Goal: Information Seeking & Learning: Learn about a topic

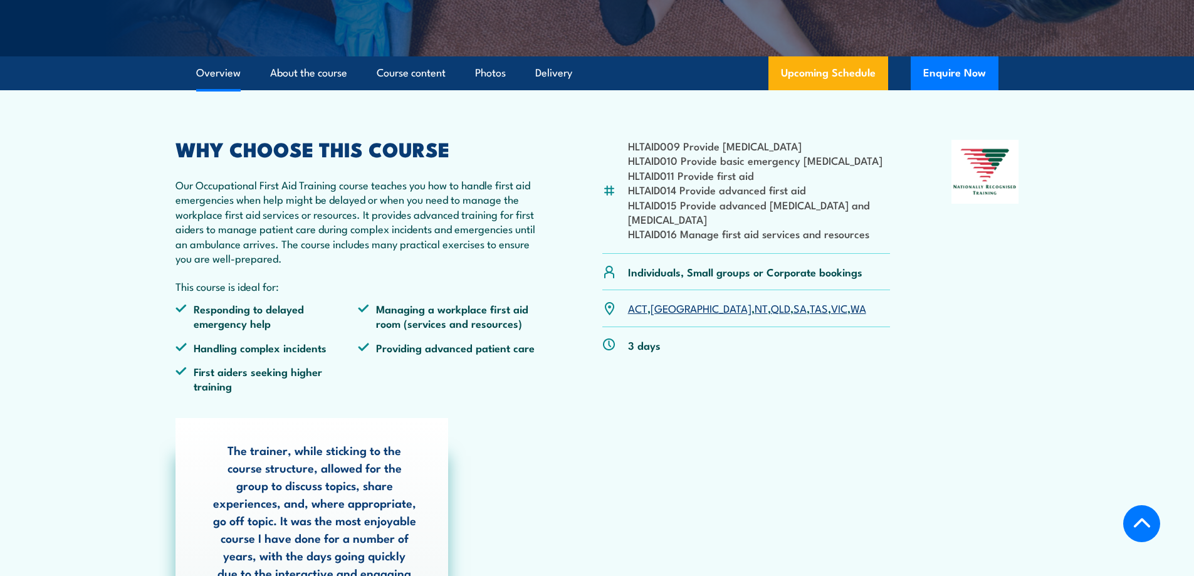
scroll to position [397, 0]
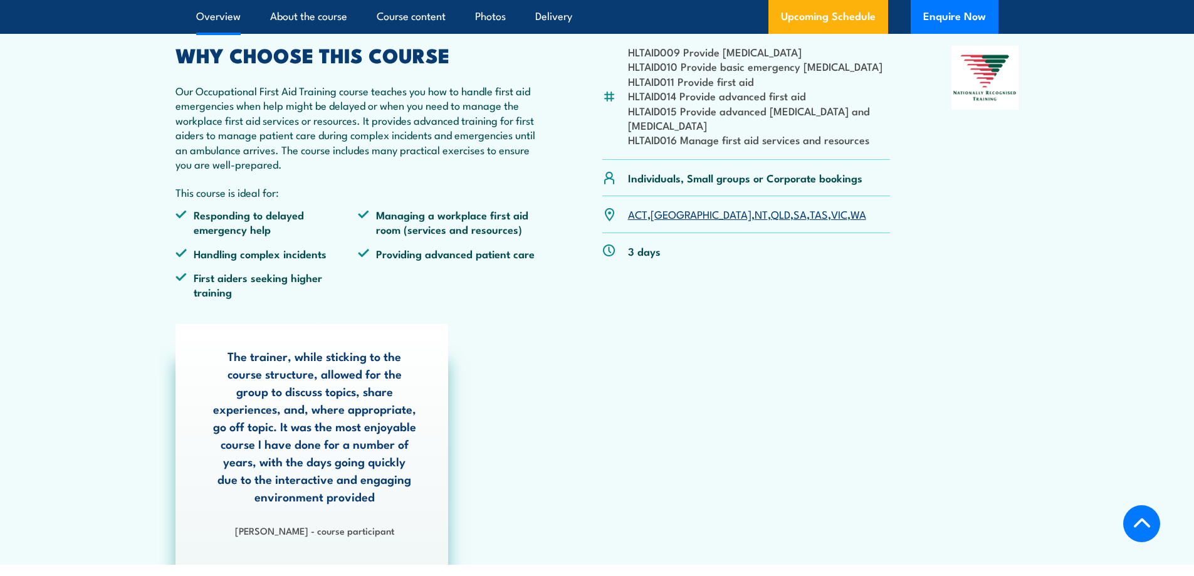
click at [517, 333] on div "The trainer, while sticking to the course structure, allowed for the group to d…" at bounding box center [597, 444] width 856 height 241
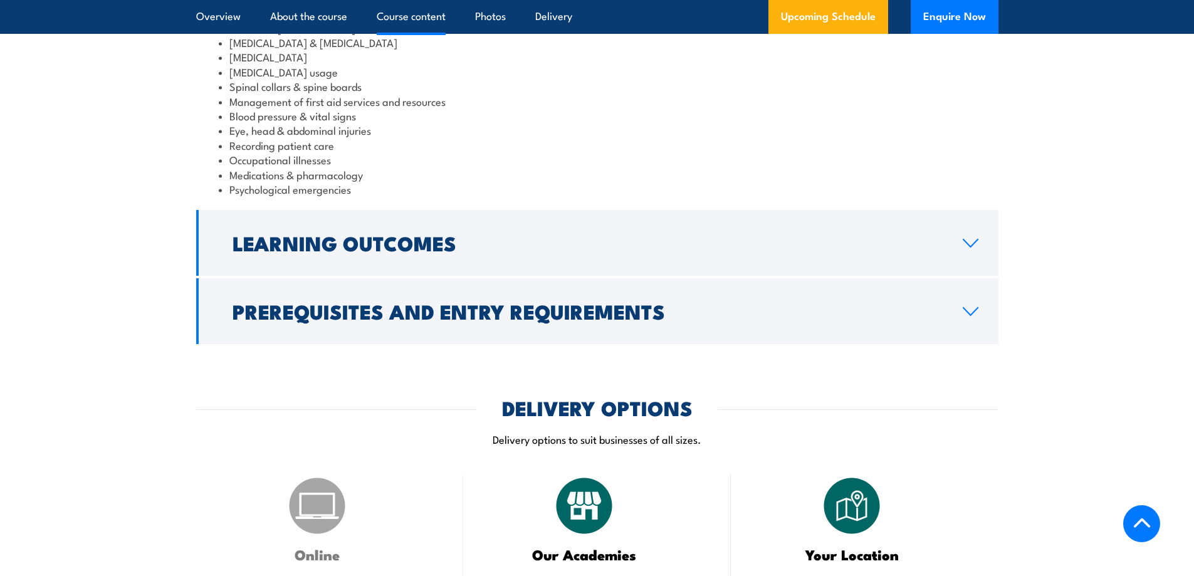
scroll to position [1400, 0]
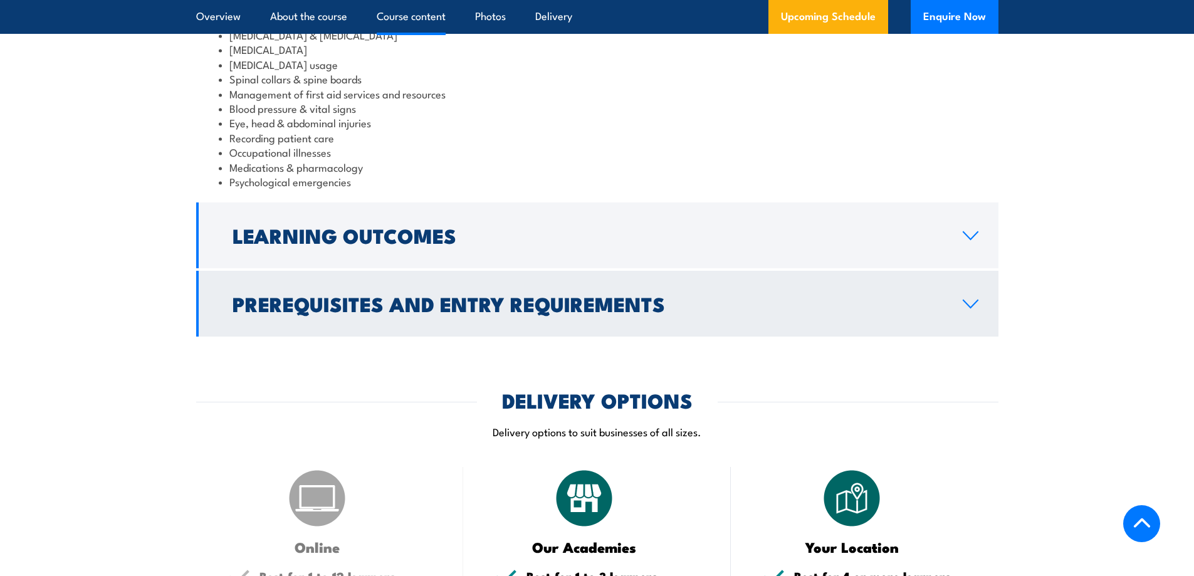
click at [977, 299] on icon at bounding box center [970, 304] width 17 height 10
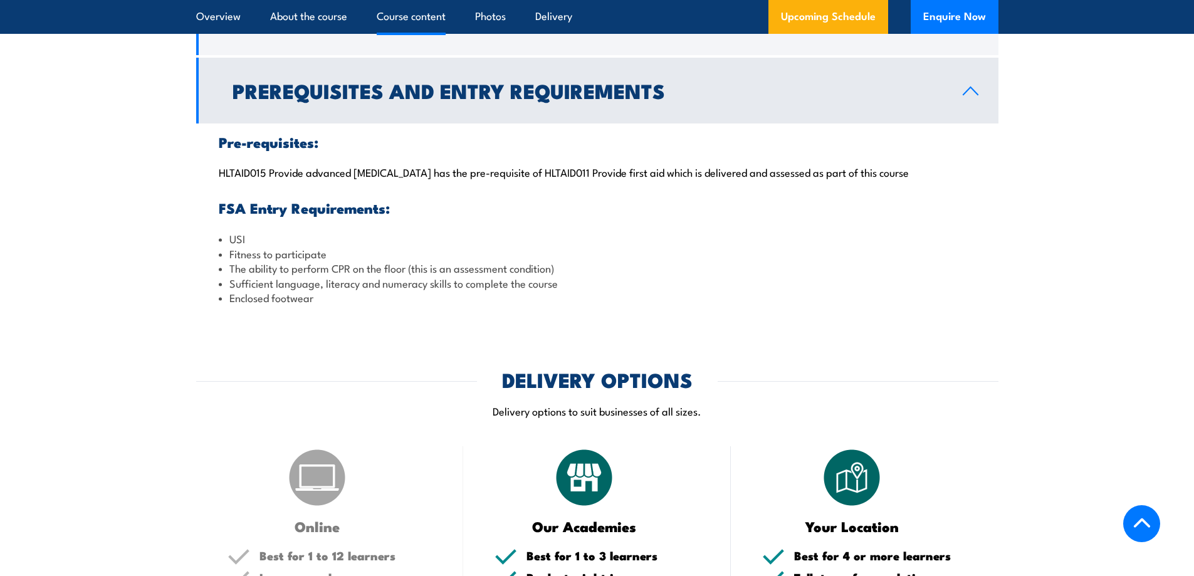
scroll to position [1372, 0]
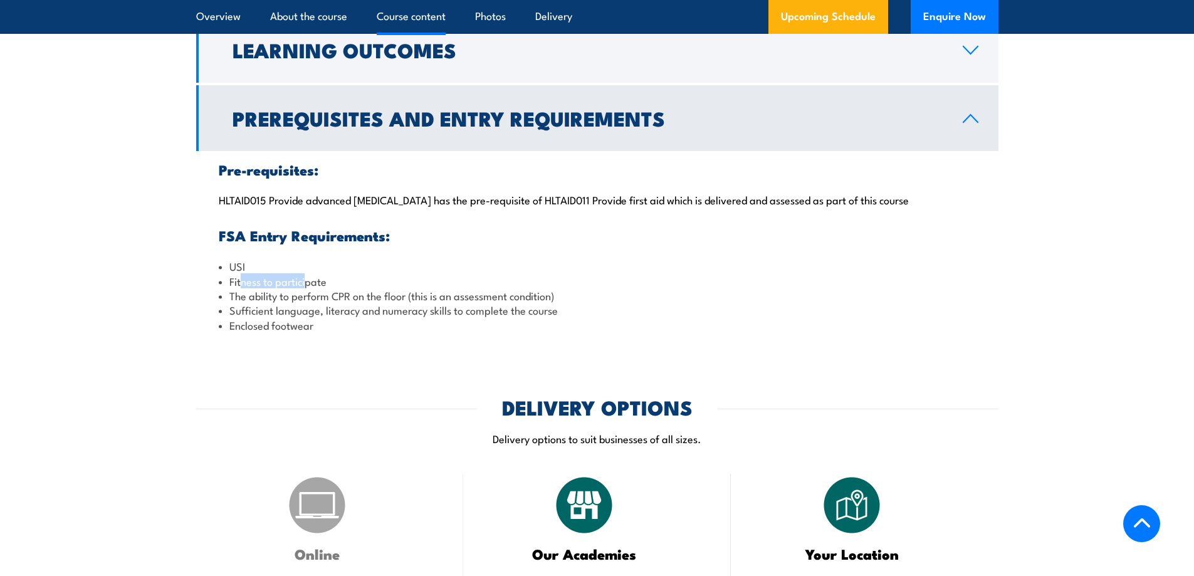
drag, startPoint x: 242, startPoint y: 267, endPoint x: 307, endPoint y: 272, distance: 65.4
click at [307, 274] on li "Fitness to participate" at bounding box center [597, 281] width 757 height 14
drag, startPoint x: 244, startPoint y: 285, endPoint x: 581, endPoint y: 285, distance: 336.6
click at [581, 288] on li "The ability to perform CPR on the floor (this is an assessment condition)" at bounding box center [597, 295] width 757 height 14
drag, startPoint x: 236, startPoint y: 293, endPoint x: 451, endPoint y: 298, distance: 214.4
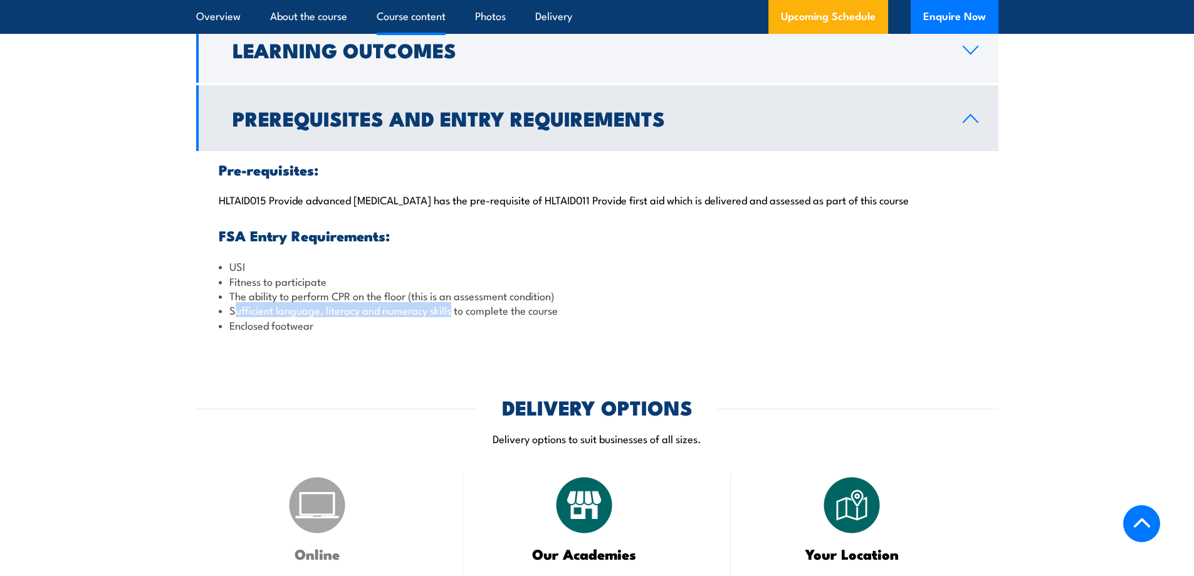
click at [451, 303] on li "Sufficient language, literacy and numeracy skills to complete the course" at bounding box center [597, 310] width 757 height 14
click at [326, 320] on div "Pre-requisites: HLTAID015 Provide advanced resuscitation has the pre-requisite …" at bounding box center [597, 247] width 802 height 192
click at [328, 318] on li "Enclosed footwear" at bounding box center [597, 325] width 757 height 14
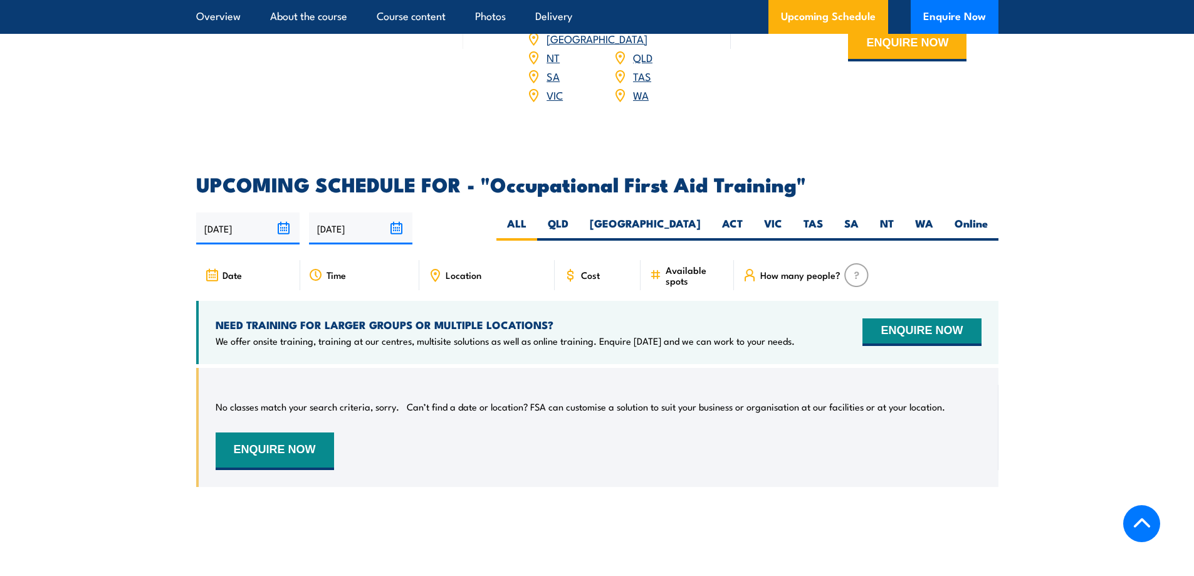
scroll to position [2099, 0]
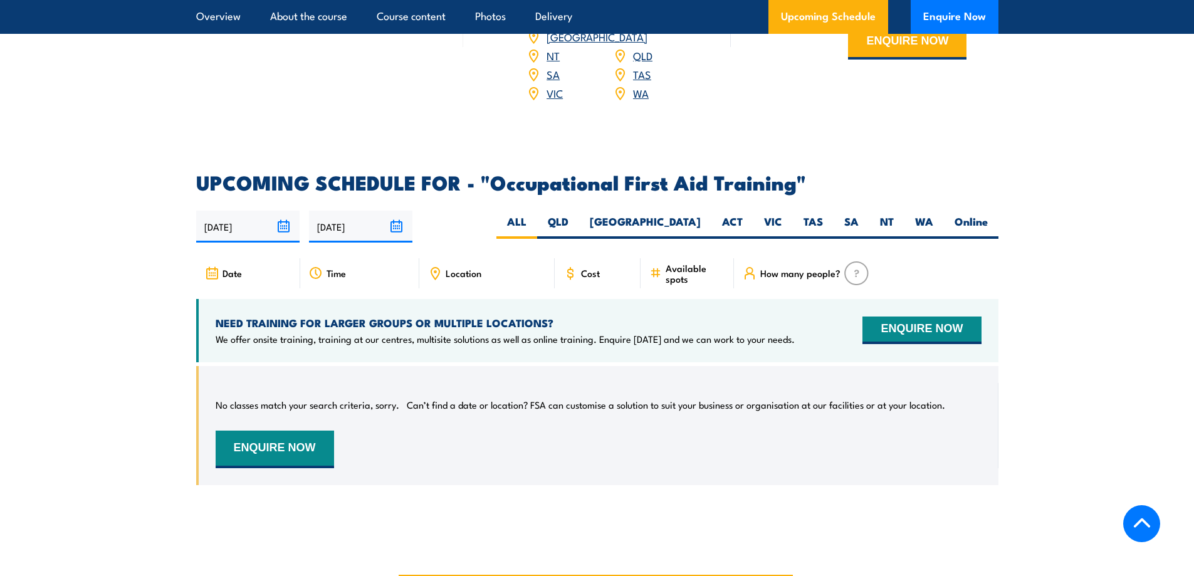
click at [448, 268] on span "Location" at bounding box center [464, 273] width 36 height 11
click at [428, 266] on icon at bounding box center [435, 273] width 14 height 14
click at [687, 214] on label "[GEOGRAPHIC_DATA]" at bounding box center [645, 226] width 132 height 24
click at [701, 214] on input "[GEOGRAPHIC_DATA]" at bounding box center [705, 218] width 8 height 8
radio input "true"
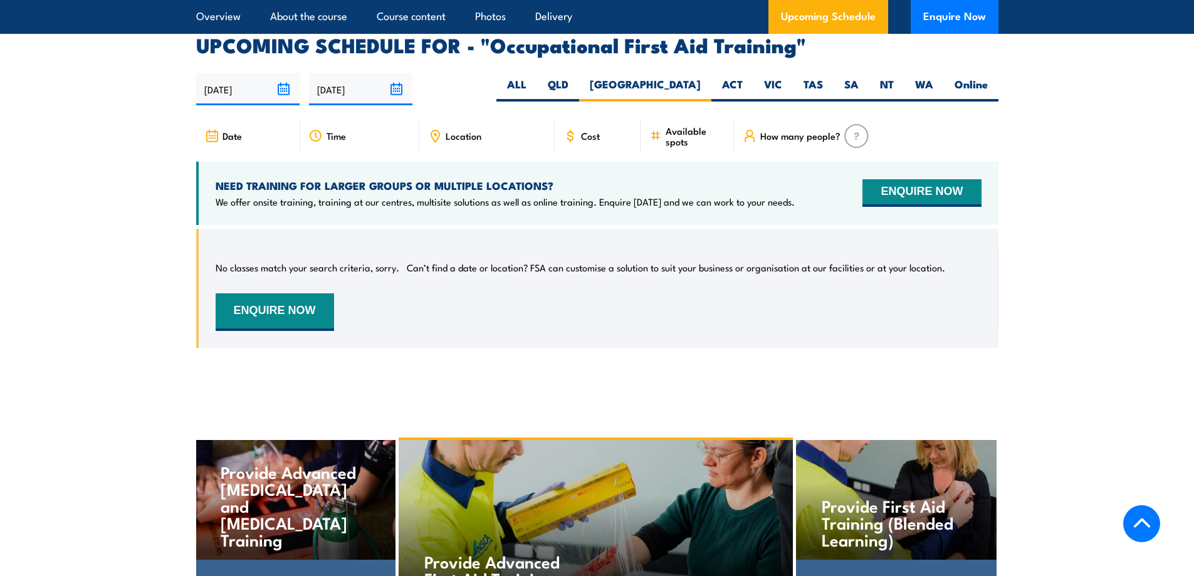
scroll to position [2259, 0]
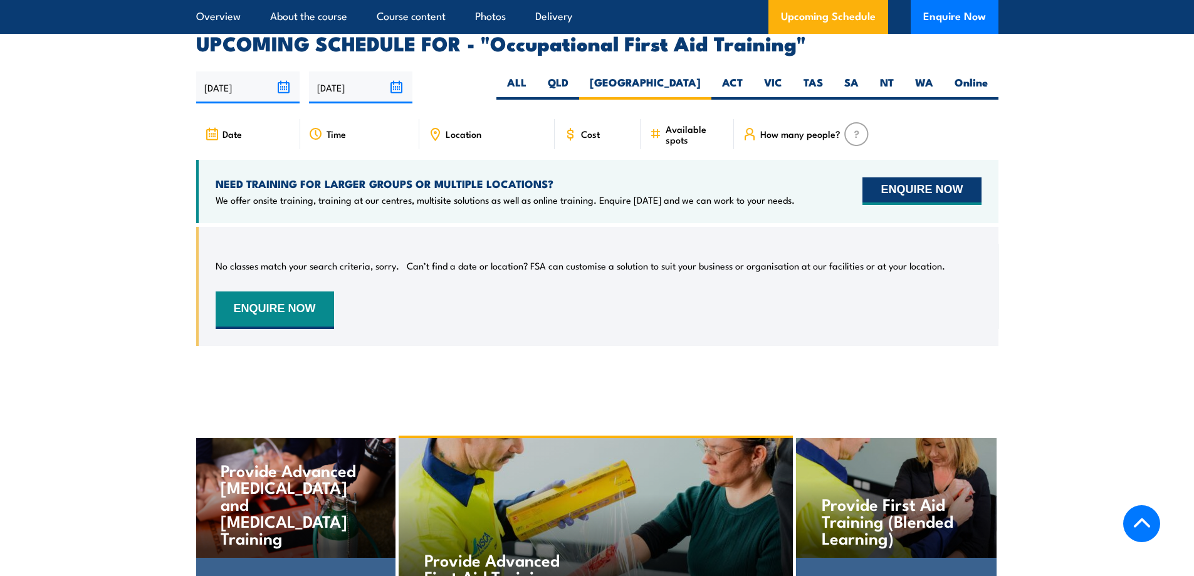
click at [923, 177] on button "ENQUIRE NOW" at bounding box center [922, 191] width 118 height 28
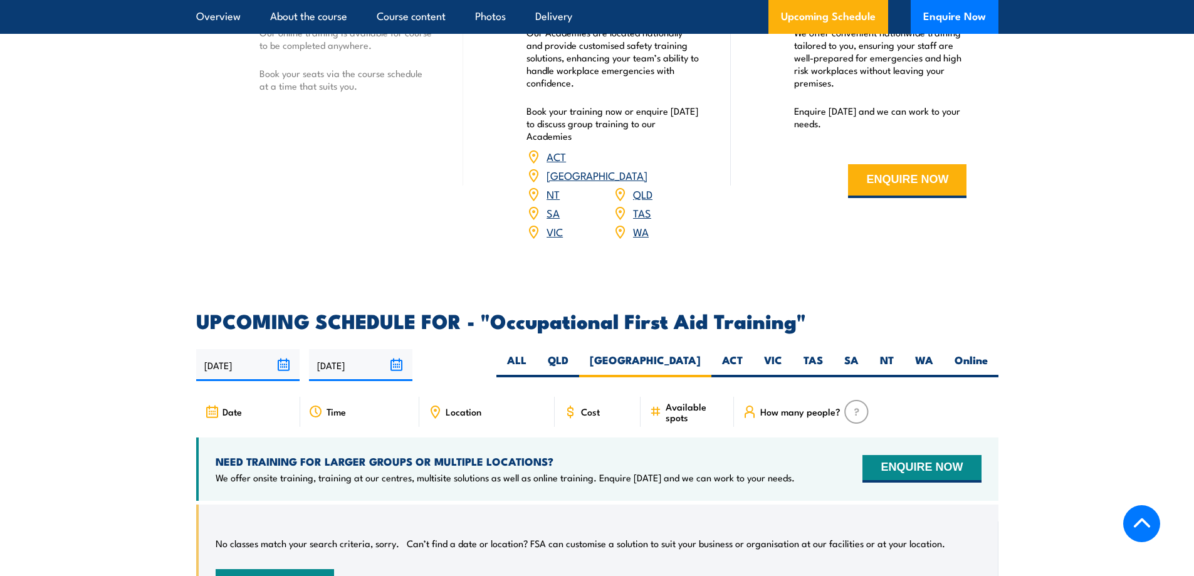
scroll to position [2097, 0]
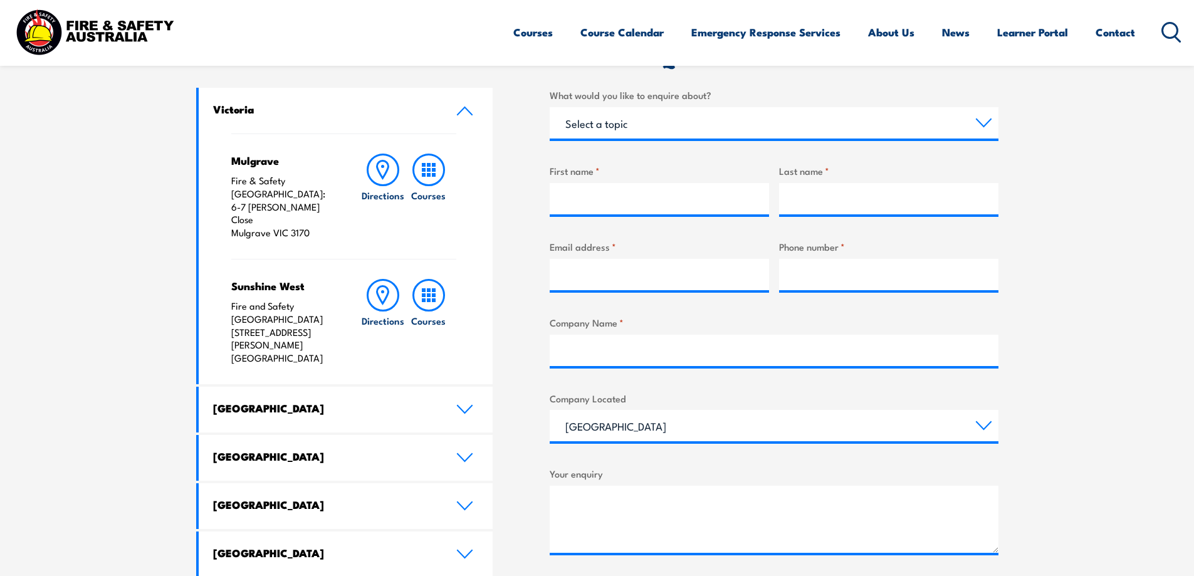
scroll to position [417, 0]
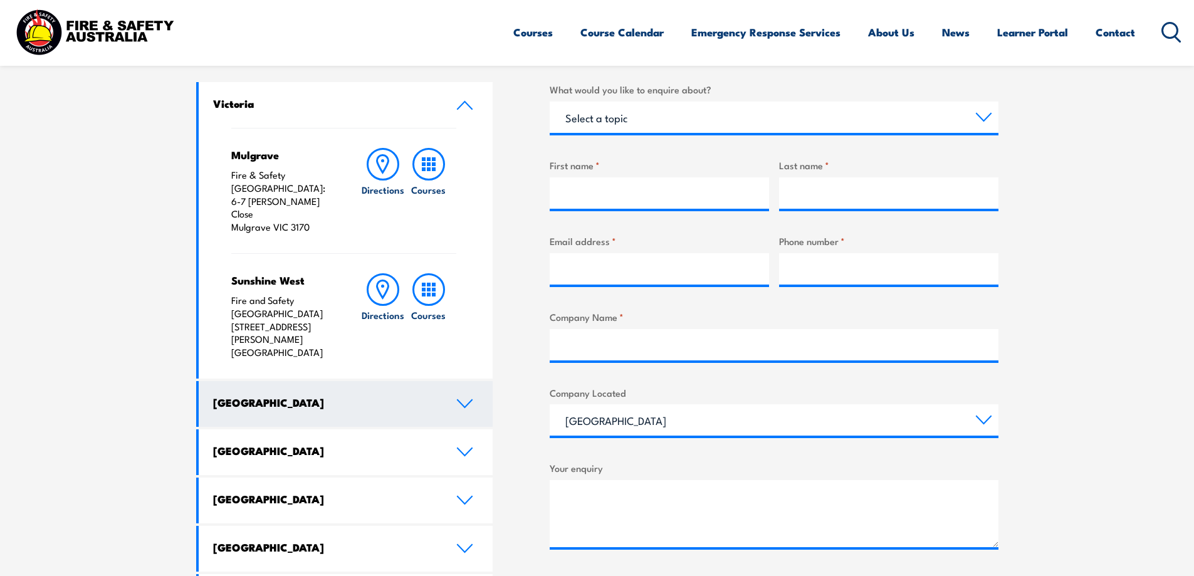
click at [465, 399] on icon at bounding box center [464, 404] width 17 height 10
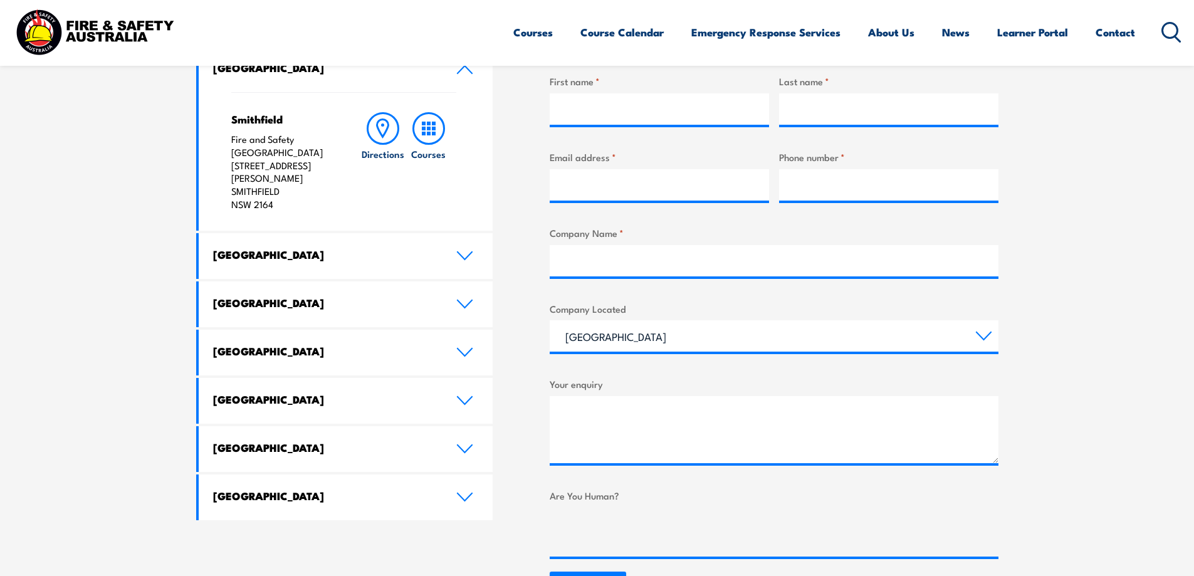
scroll to position [481, 0]
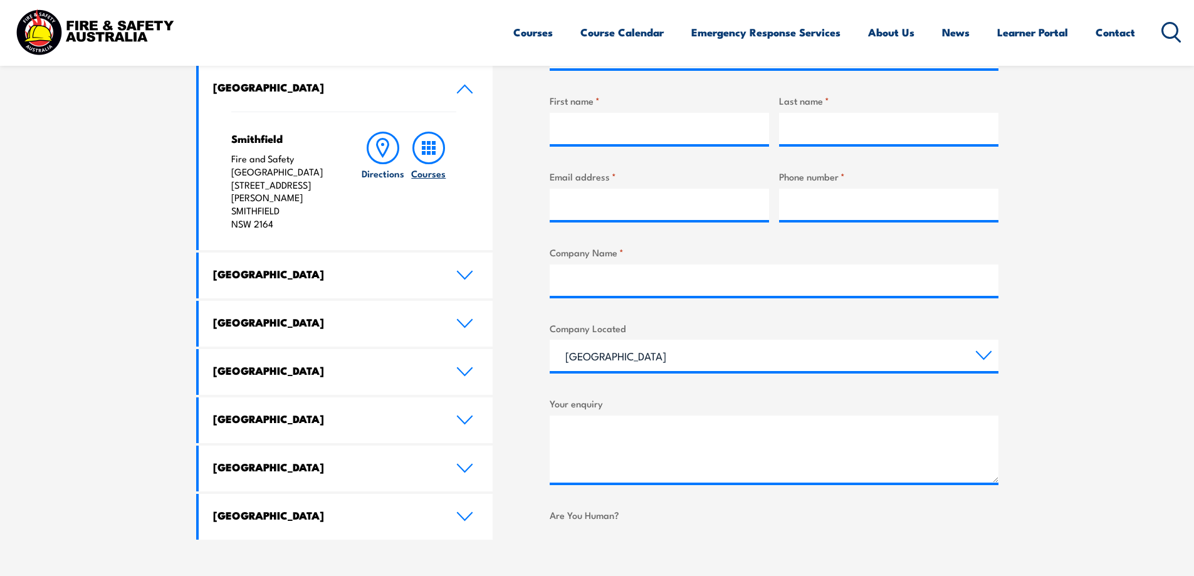
click at [432, 145] on rect at bounding box center [434, 143] width 4 height 4
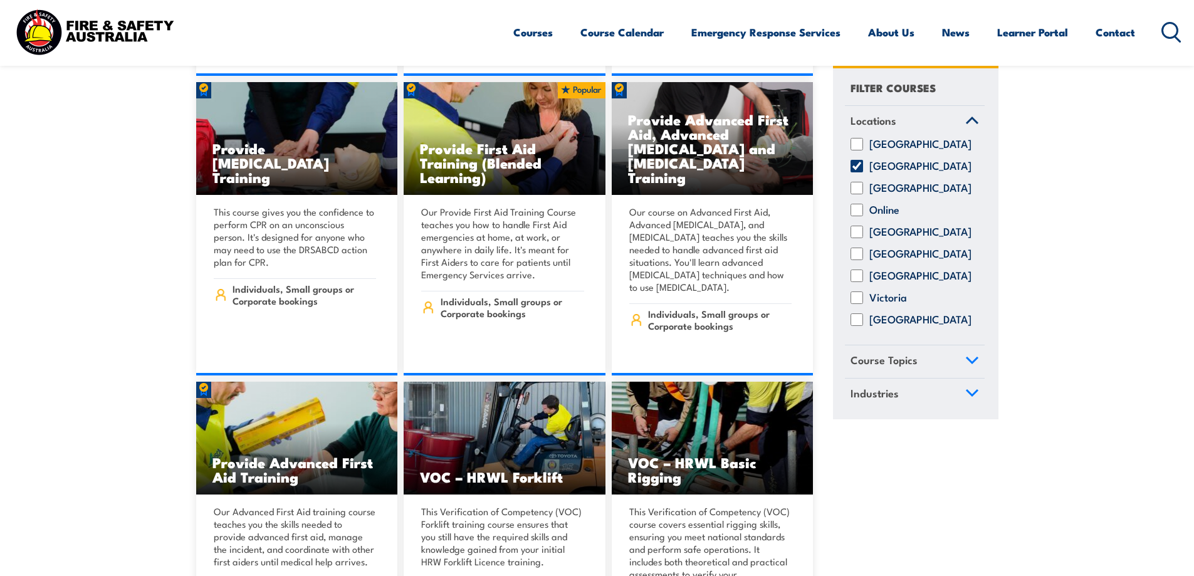
scroll to position [6304, 0]
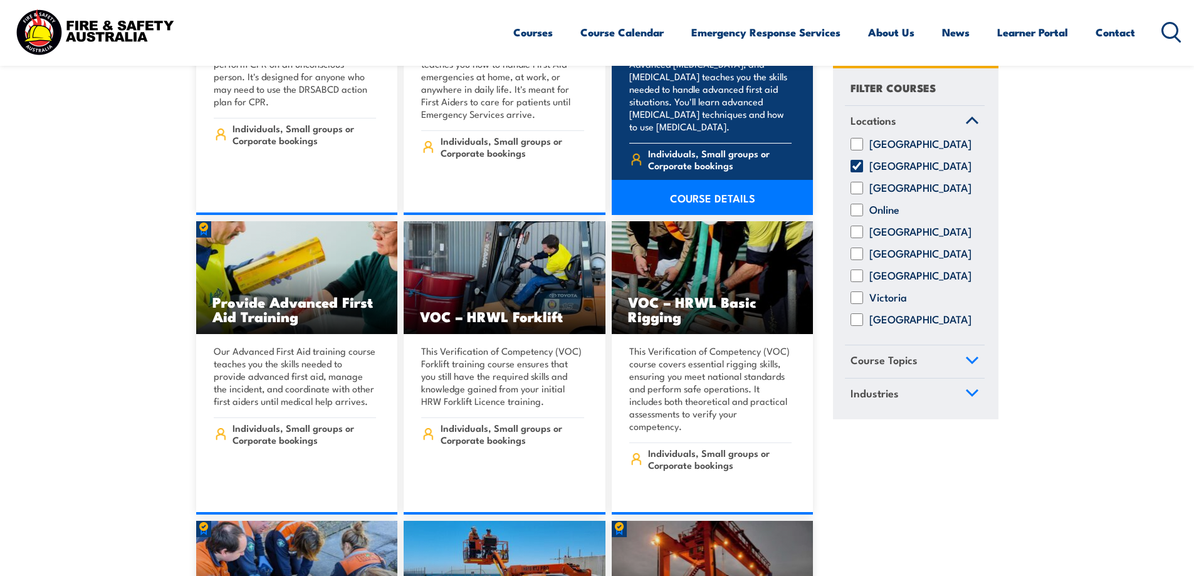
click at [748, 147] on span "Individuals, Small groups or Corporate bookings" at bounding box center [720, 159] width 144 height 24
click at [744, 147] on span "Individuals, Small groups or Corporate bookings" at bounding box center [720, 159] width 144 height 24
click at [720, 180] on link "COURSE DETAILS" at bounding box center [713, 197] width 202 height 35
